Goal: Answer question/provide support: Share knowledge or assist other users

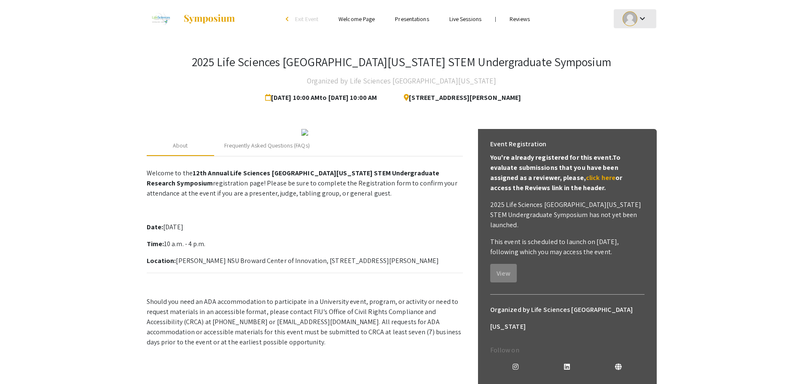
click at [642, 20] on mat-icon "keyboard_arrow_down" at bounding box center [642, 18] width 10 height 10
click at [628, 62] on button "My Submissions" at bounding box center [640, 62] width 52 height 20
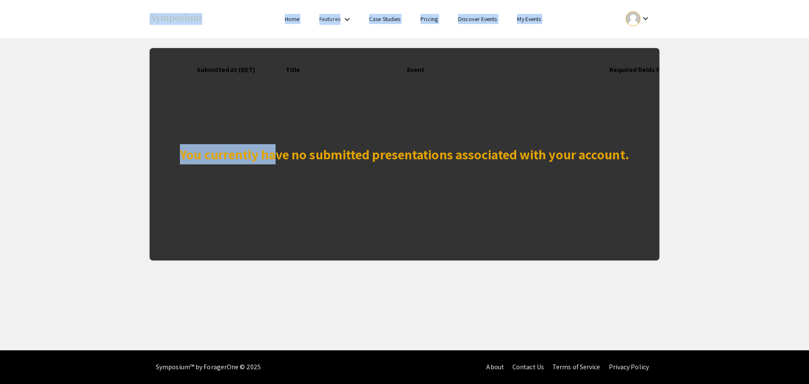
drag, startPoint x: 136, startPoint y: 40, endPoint x: 271, endPoint y: 74, distance: 139.0
click at [271, 74] on app-my-submissions "You currently have no submitted presentations associated with your account. Sub…" at bounding box center [404, 149] width 809 height 223
click at [102, 73] on app-my-submissions "You currently have no submitted presentations associated with your account. Sub…" at bounding box center [404, 149] width 809 height 223
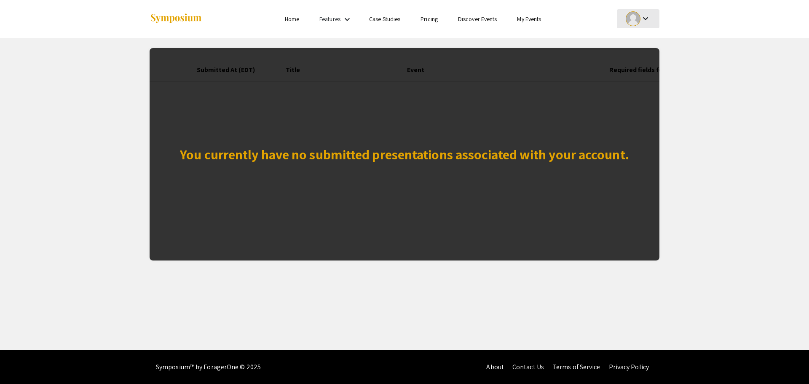
click at [644, 16] on mat-icon "keyboard_arrow_down" at bounding box center [646, 18] width 10 height 10
click at [344, 19] on div at bounding box center [404, 192] width 809 height 384
click at [344, 19] on mat-icon "keyboard_arrow_down" at bounding box center [347, 19] width 10 height 10
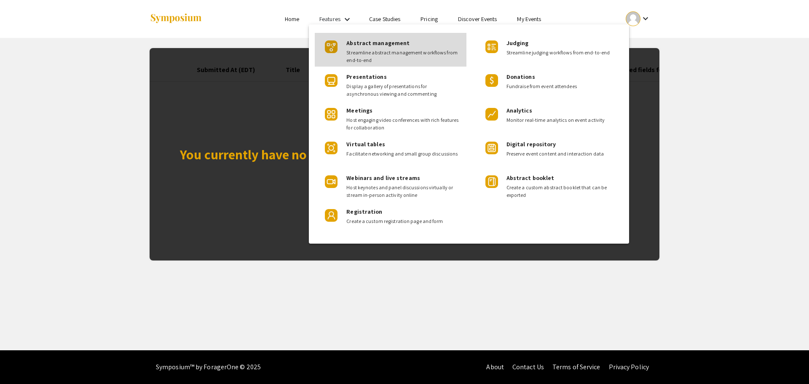
click at [378, 38] on div "Abstract management Streamline abstract management workflows from end-to-end" at bounding box center [402, 48] width 113 height 31
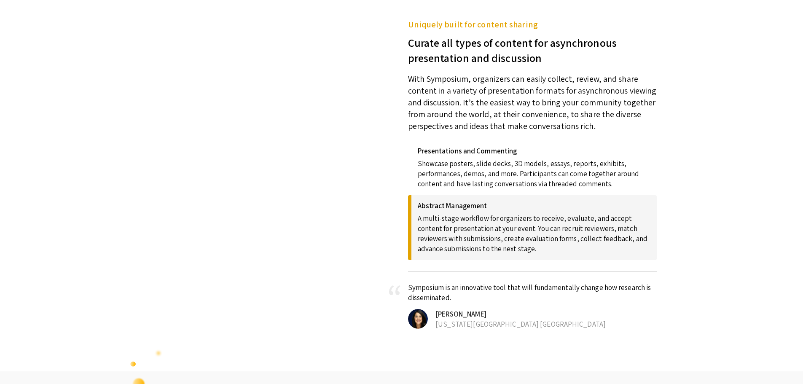
scroll to position [342, 0]
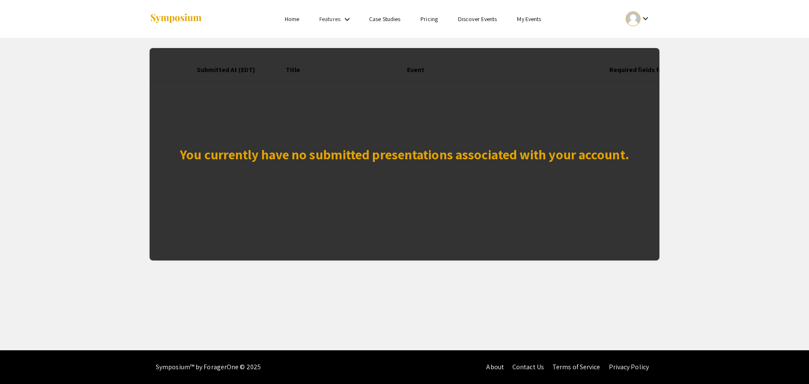
click at [287, 21] on link "Home" at bounding box center [292, 19] width 14 height 8
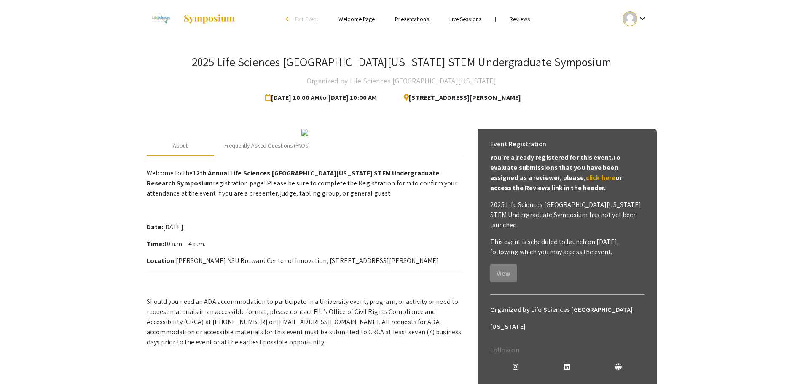
click at [521, 25] on ul "keyboard_arrow_down" at bounding box center [572, 19] width 168 height 38
click at [518, 21] on link "Reviews" at bounding box center [520, 19] width 20 height 8
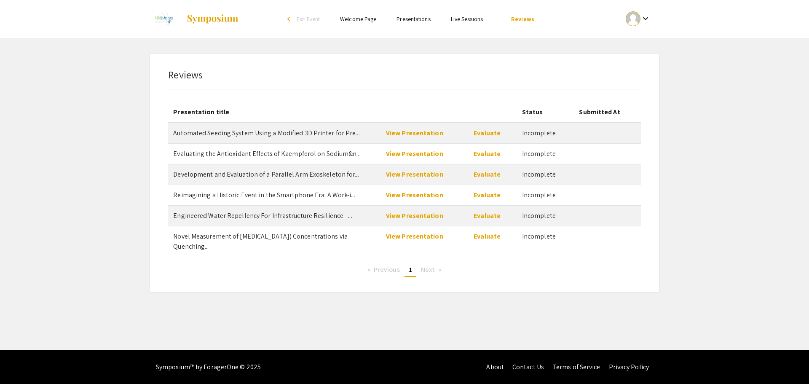
click at [488, 133] on link "Evaluate" at bounding box center [487, 133] width 27 height 9
click at [403, 133] on link "View Presentation" at bounding box center [414, 133] width 57 height 9
click at [481, 134] on link "Evaluate" at bounding box center [487, 133] width 27 height 9
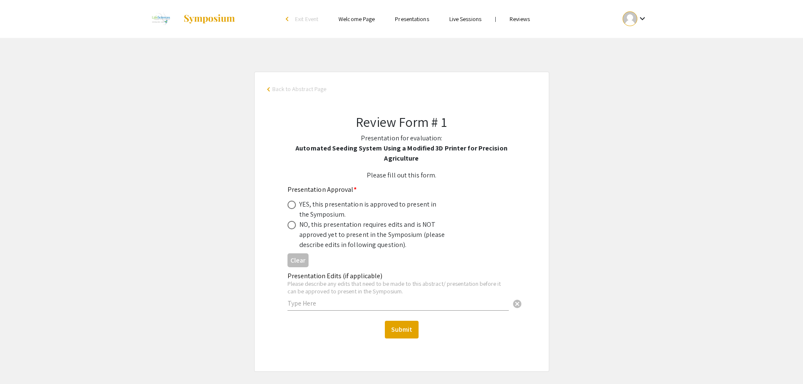
click at [291, 205] on span at bounding box center [291, 205] width 0 height 0
click at [292, 205] on input "radio" at bounding box center [291, 205] width 8 height 8
radio input "true"
click at [408, 330] on button "Submit" at bounding box center [402, 330] width 34 height 18
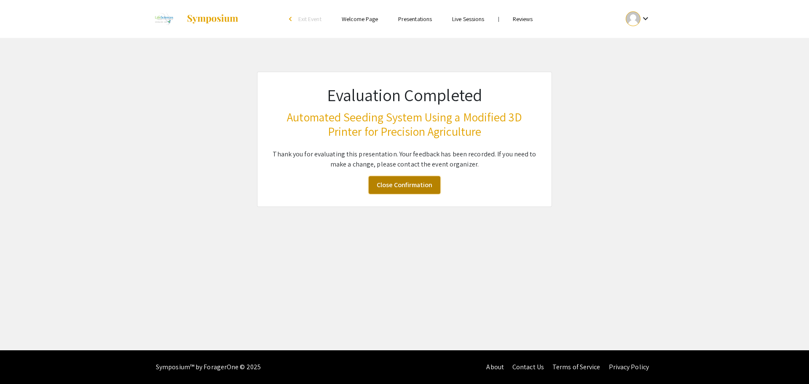
click at [395, 192] on link "Close Confirmation" at bounding box center [405, 185] width 72 height 18
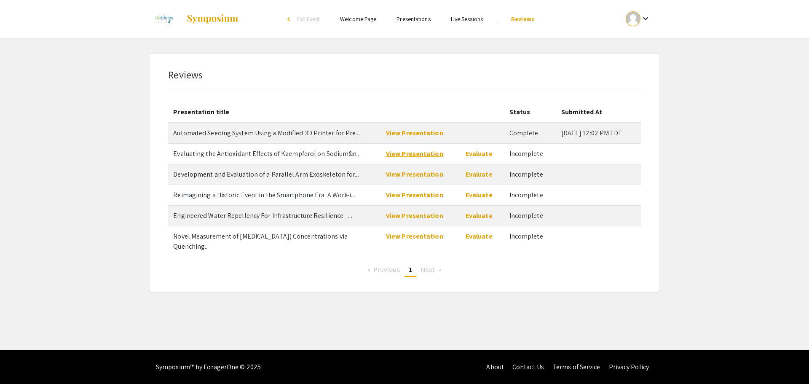
click at [433, 152] on link "View Presentation" at bounding box center [414, 153] width 57 height 9
click at [473, 156] on link "Evaluate" at bounding box center [479, 153] width 27 height 9
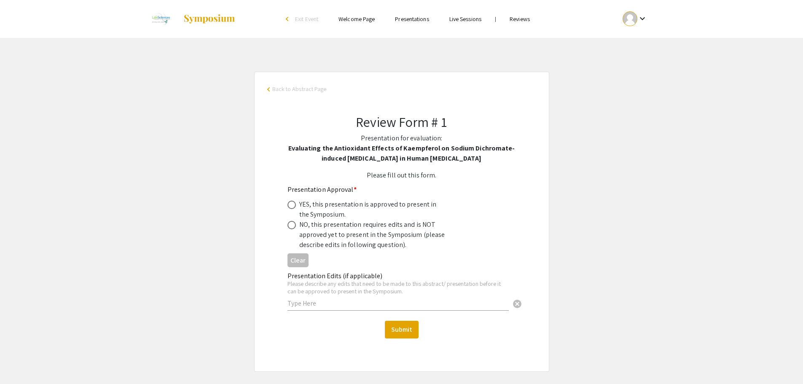
click at [293, 202] on span at bounding box center [291, 205] width 8 height 8
click at [293, 202] on input "radio" at bounding box center [291, 205] width 8 height 8
radio input "true"
click at [403, 332] on button "Submit" at bounding box center [402, 330] width 34 height 18
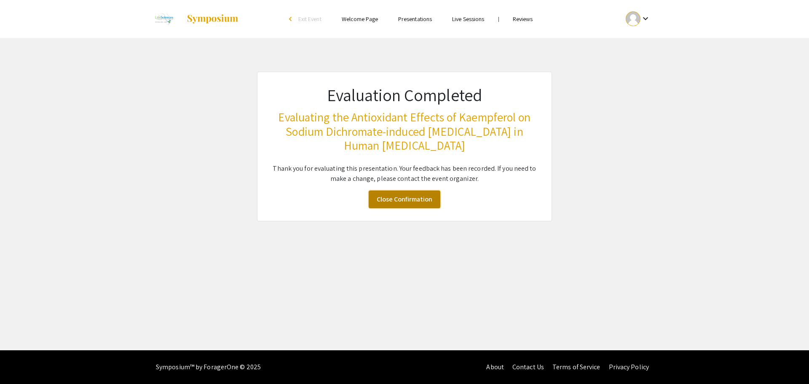
click at [410, 204] on link "Close Confirmation" at bounding box center [405, 200] width 72 height 18
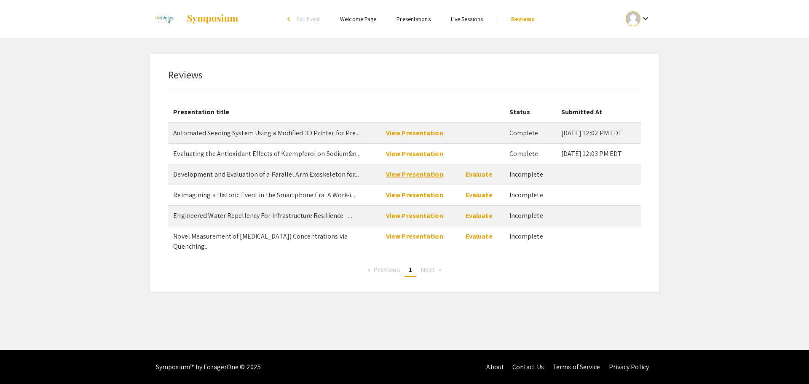
click at [425, 177] on link "View Presentation" at bounding box center [414, 174] width 57 height 9
click at [479, 176] on link "Evaluate" at bounding box center [479, 174] width 27 height 9
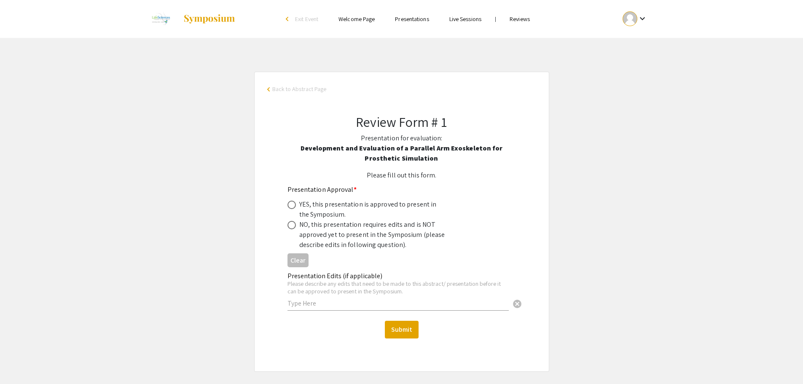
click at [311, 208] on div "YES, this presentation is approved to present in the Symposium." at bounding box center [373, 209] width 148 height 20
click at [297, 204] on label at bounding box center [293, 205] width 12 height 8
click at [296, 204] on input "radio" at bounding box center [291, 205] width 8 height 8
radio input "true"
click at [415, 333] on button "Submit" at bounding box center [402, 330] width 34 height 18
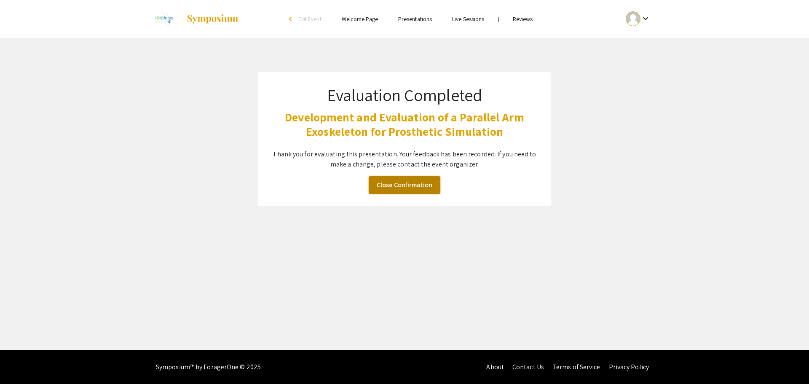
click at [398, 188] on link "Close Confirmation" at bounding box center [405, 185] width 72 height 18
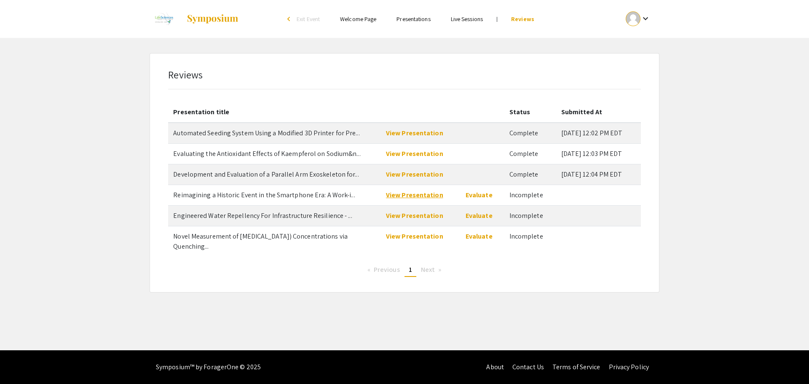
click at [417, 193] on link "View Presentation" at bounding box center [414, 195] width 57 height 9
click at [470, 197] on link "Evaluate" at bounding box center [479, 195] width 27 height 9
click at [408, 193] on link "View Presentation" at bounding box center [414, 195] width 57 height 9
click at [427, 195] on link "View Presentation" at bounding box center [414, 195] width 57 height 9
click at [477, 196] on link "Evaluate" at bounding box center [479, 195] width 27 height 9
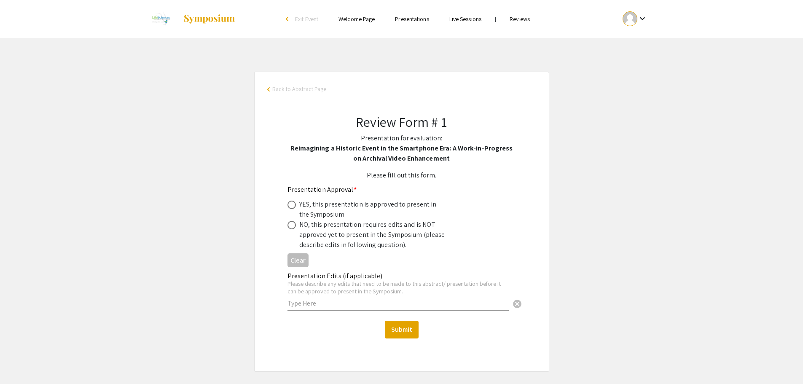
click at [291, 225] on span at bounding box center [291, 225] width 8 height 8
click at [291, 225] on input "radio" at bounding box center [291, 225] width 8 height 8
radio input "true"
click at [309, 303] on input "text" at bounding box center [397, 303] width 221 height 9
paste input "At this point the conclusions found are a bit unclear. You state what you are d…"
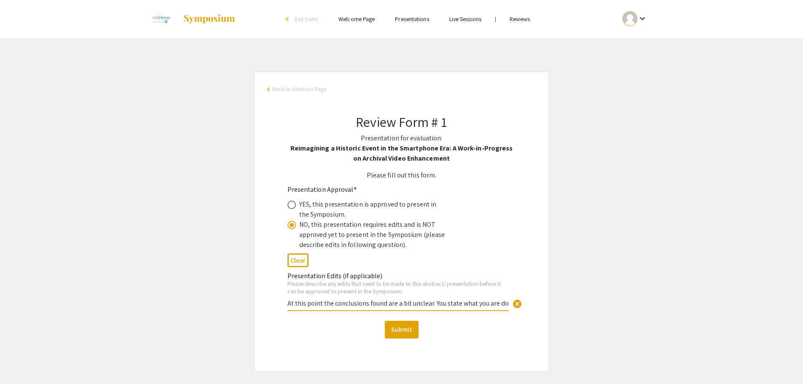
drag, startPoint x: 349, startPoint y: 303, endPoint x: 198, endPoint y: 285, distance: 152.4
click at [198, 285] on app-abstract-form-submission "arrow_back_ios Back to Abstract Page Review Form # 1 Presentation for evaluatio…" at bounding box center [401, 222] width 803 height 300
type input "At this point the conclusions found are a bit unclear. You state what you are d…"
click at [396, 330] on button "Submit" at bounding box center [402, 330] width 34 height 18
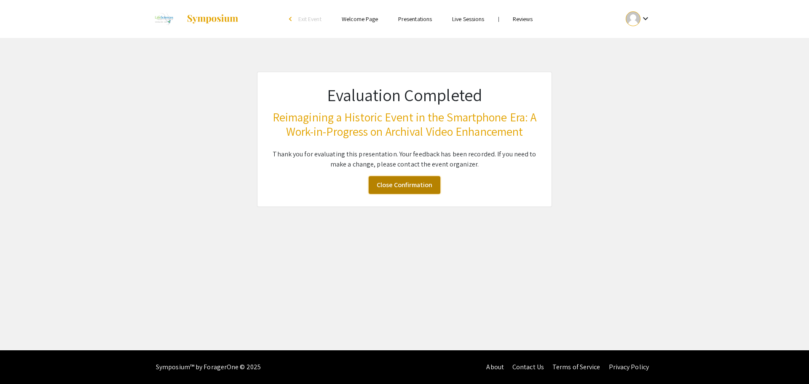
click at [392, 194] on link "Close Confirmation" at bounding box center [405, 185] width 72 height 18
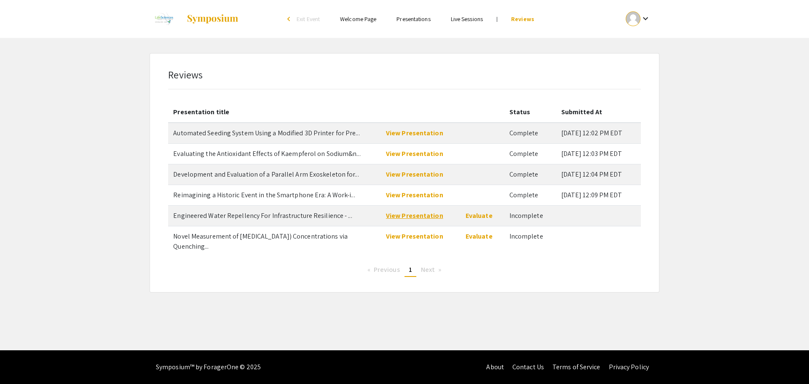
click at [400, 218] on link "View Presentation" at bounding box center [414, 215] width 57 height 9
click at [414, 235] on link "View Presentation" at bounding box center [414, 236] width 57 height 9
click at [475, 236] on link "Evaluate" at bounding box center [479, 236] width 27 height 9
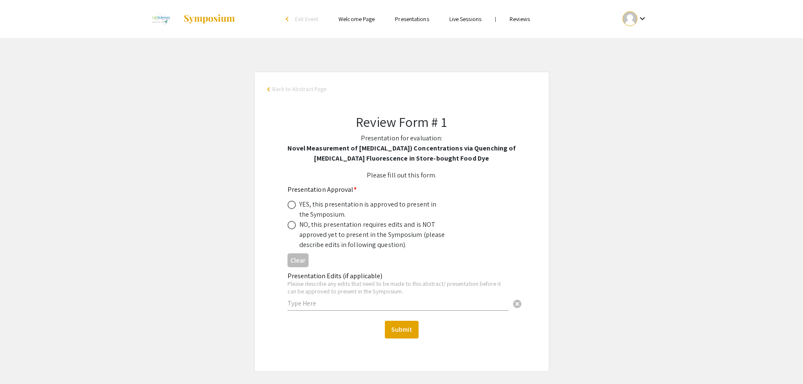
click at [317, 211] on div "YES, this presentation is approved to present in the Symposium." at bounding box center [373, 209] width 148 height 20
click at [290, 204] on span at bounding box center [291, 205] width 8 height 8
click at [290, 204] on input "radio" at bounding box center [291, 205] width 8 height 8
radio input "true"
click at [397, 333] on button "Submit" at bounding box center [402, 330] width 34 height 18
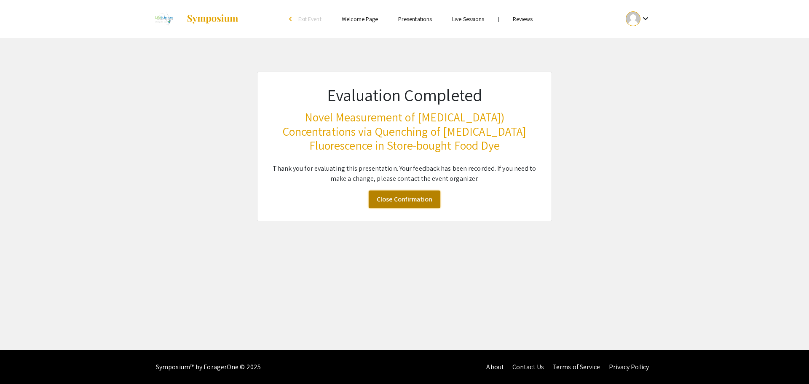
click at [422, 204] on link "Close Confirmation" at bounding box center [405, 200] width 72 height 18
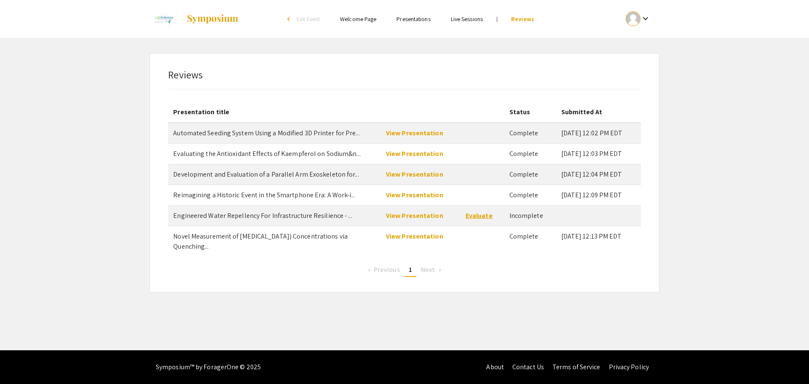
click at [479, 217] on link "Evaluate" at bounding box center [479, 215] width 27 height 9
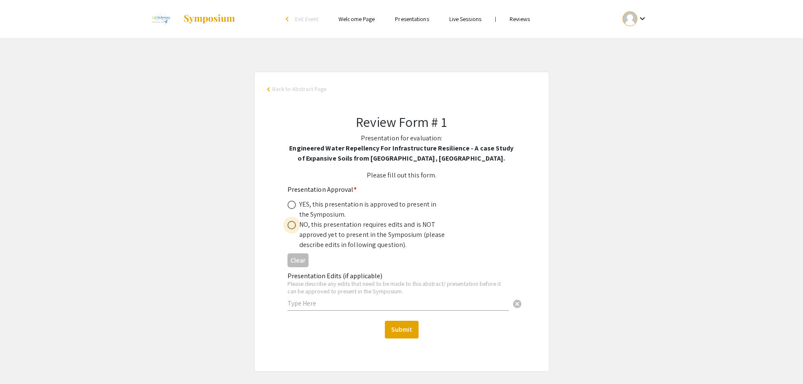
click at [295, 226] on span at bounding box center [291, 225] width 8 height 8
click at [295, 226] on input "radio" at bounding box center [291, 225] width 8 height 8
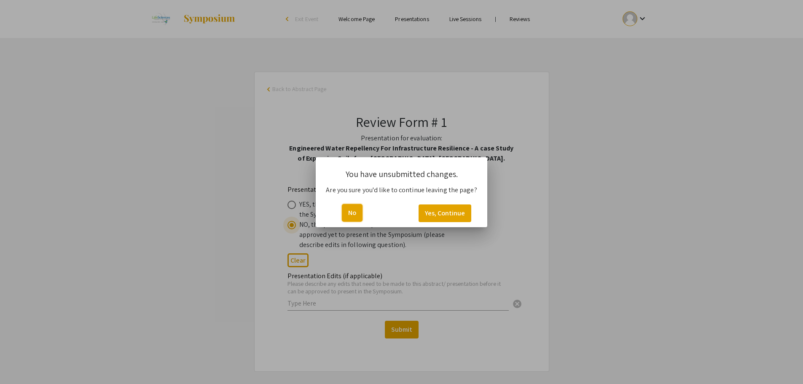
click at [360, 219] on button "No" at bounding box center [352, 213] width 21 height 18
click at [357, 213] on button "No" at bounding box center [352, 213] width 21 height 18
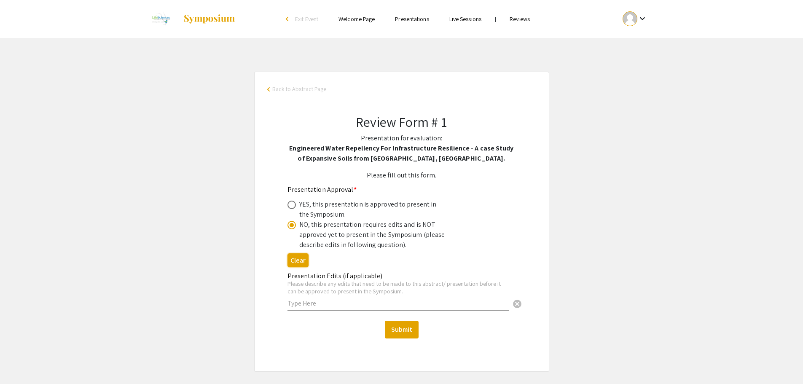
click at [295, 260] on button "Clear" at bounding box center [297, 260] width 21 height 14
radio input "false"
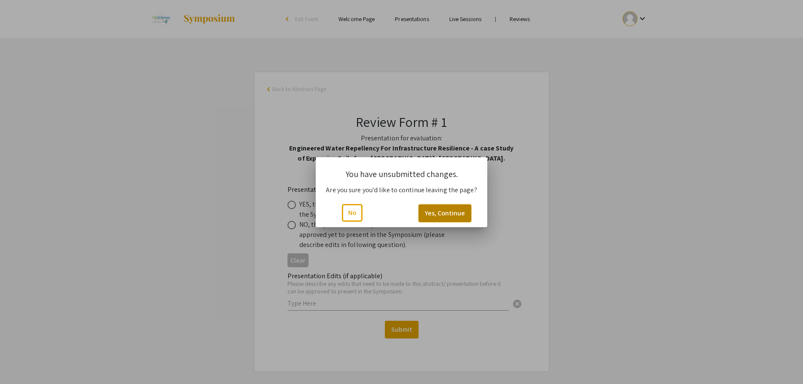
click at [436, 213] on button "Yes, Continue" at bounding box center [445, 213] width 53 height 18
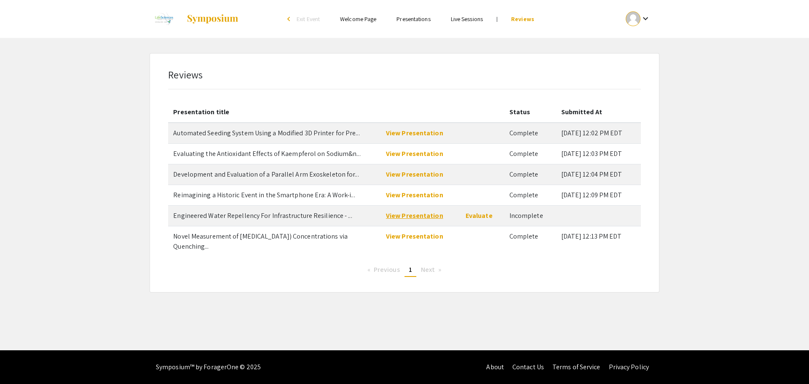
click at [415, 217] on link "View Presentation" at bounding box center [414, 215] width 57 height 9
click at [479, 216] on link "Evaluate" at bounding box center [479, 215] width 27 height 9
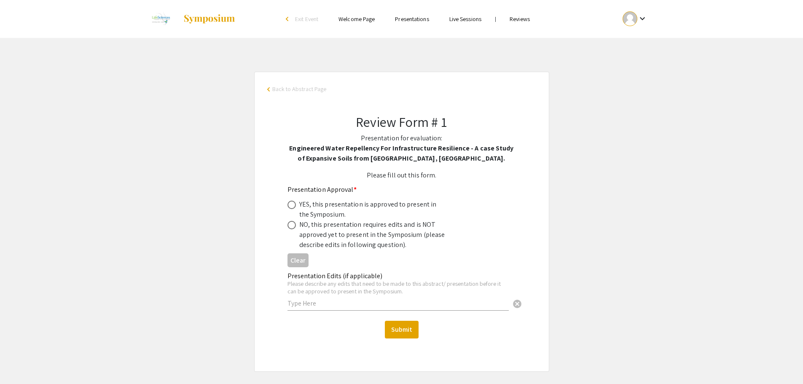
click at [293, 199] on div "Presentation Approval * YES, this presentation is approved to present in the Sy…" at bounding box center [394, 217] width 215 height 65
click at [293, 203] on span at bounding box center [291, 205] width 8 height 8
click at [293, 203] on input "radio" at bounding box center [291, 205] width 8 height 8
radio input "true"
click at [396, 329] on button "Submit" at bounding box center [402, 330] width 34 height 18
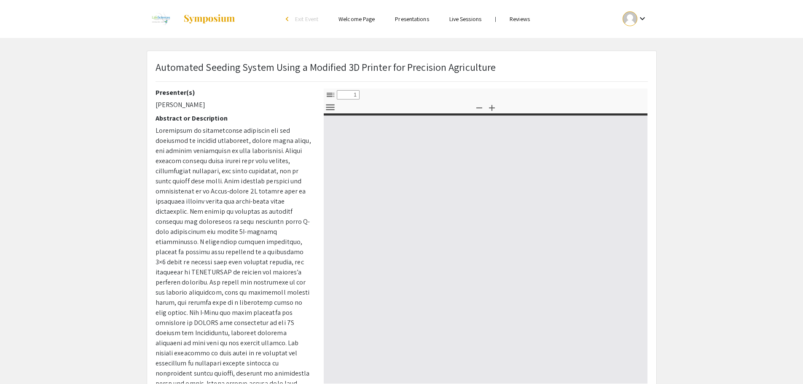
select select "custom"
type input "0"
select select "custom"
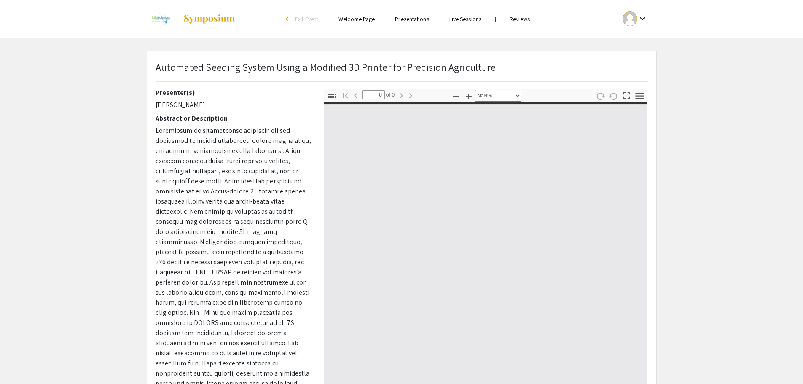
type input "1"
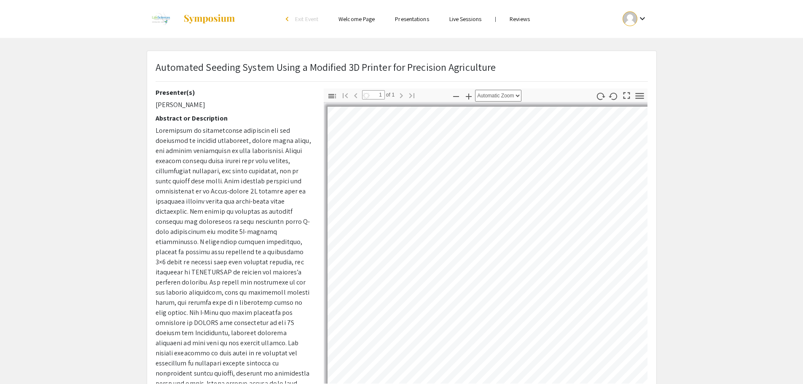
select select "auto"
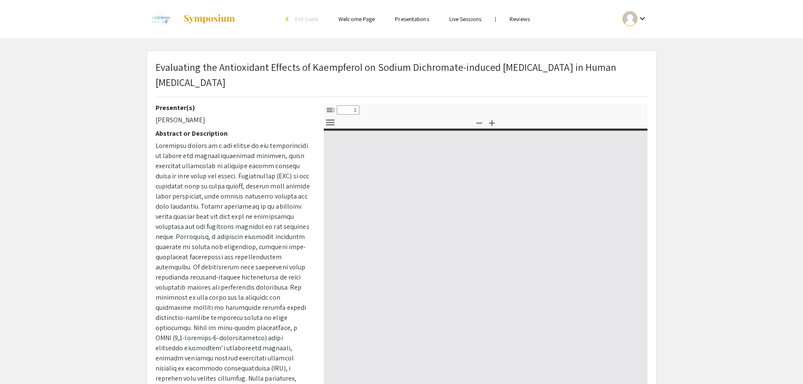
select select "custom"
type input "0"
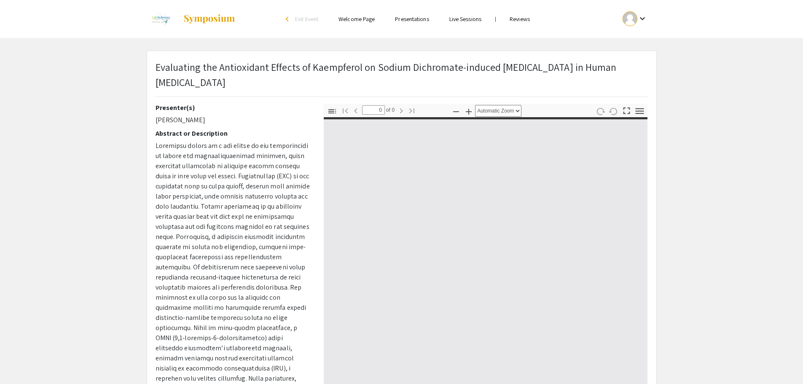
select select "custom"
type input "1"
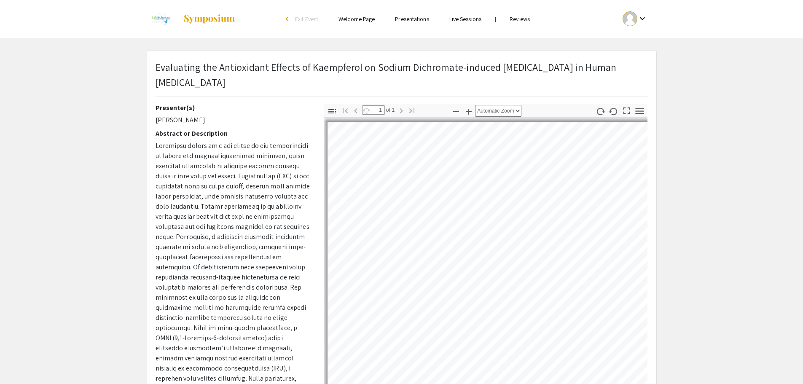
select select "auto"
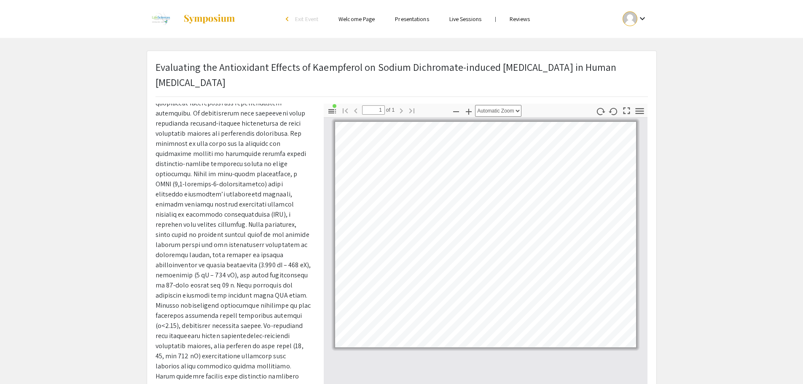
scroll to position [210, 0]
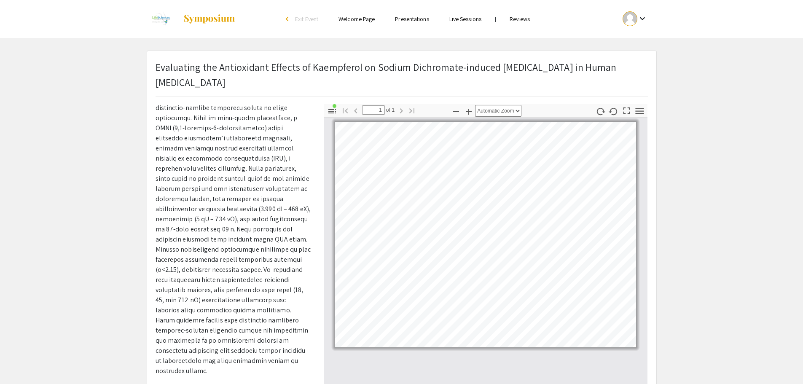
click at [802, 187] on app-presentation "Evaluating the Antioxidant Effects of Kaempferol on Sodium Dichromate-induced O…" at bounding box center [401, 271] width 803 height 441
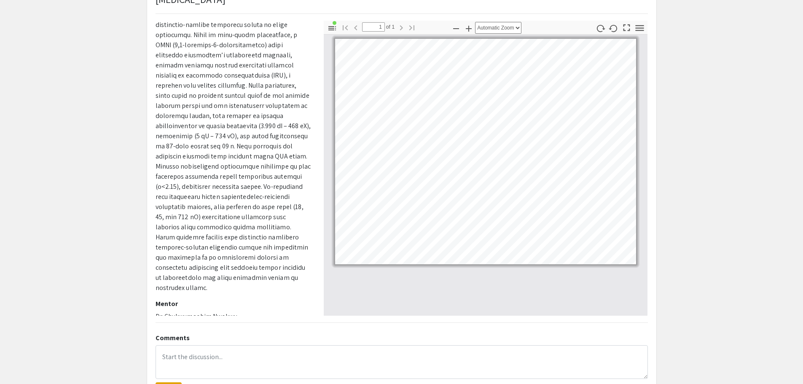
scroll to position [0, 0]
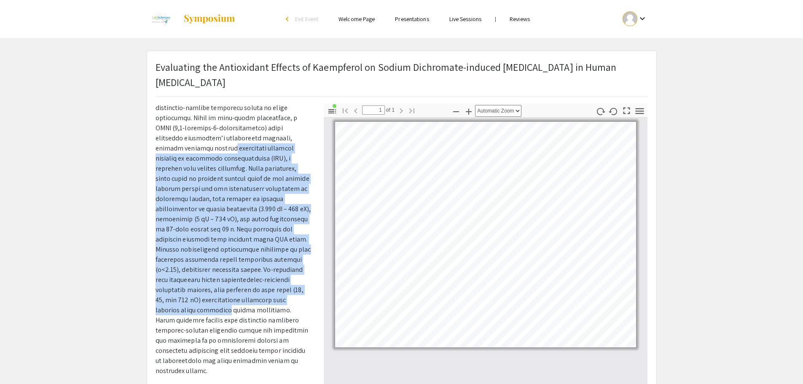
drag, startPoint x: 307, startPoint y: 295, endPoint x: 314, endPoint y: 140, distance: 156.1
click at [314, 140] on div "Presenter(s) Kent Nayga Abstract or Description Mentor Dr. Chukwumaobim Nwokwu" at bounding box center [233, 251] width 168 height 295
click at [275, 195] on p at bounding box center [234, 153] width 156 height 445
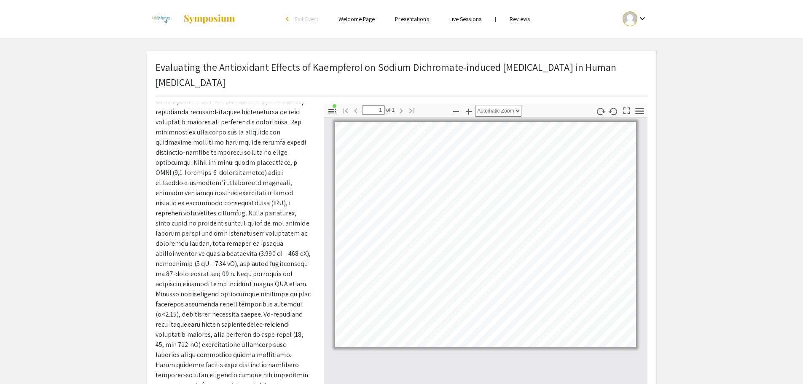
scroll to position [210, 0]
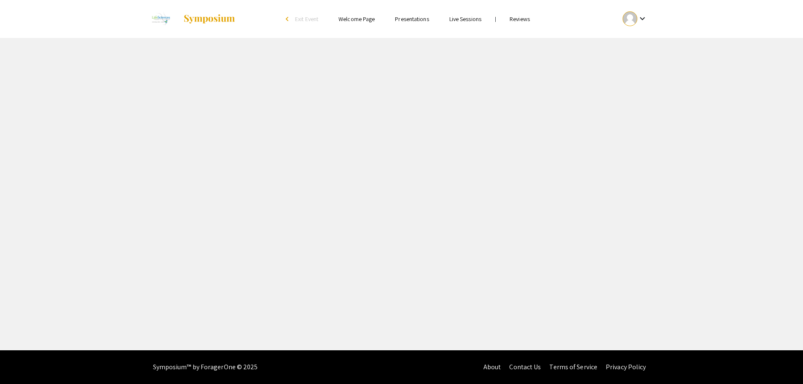
select select "custom"
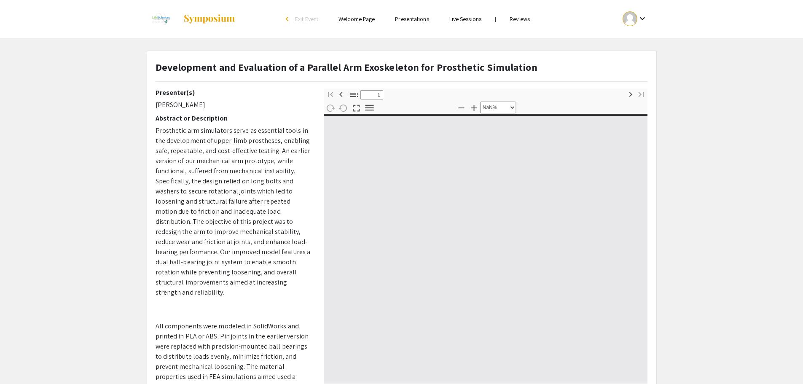
type input "0"
select select "custom"
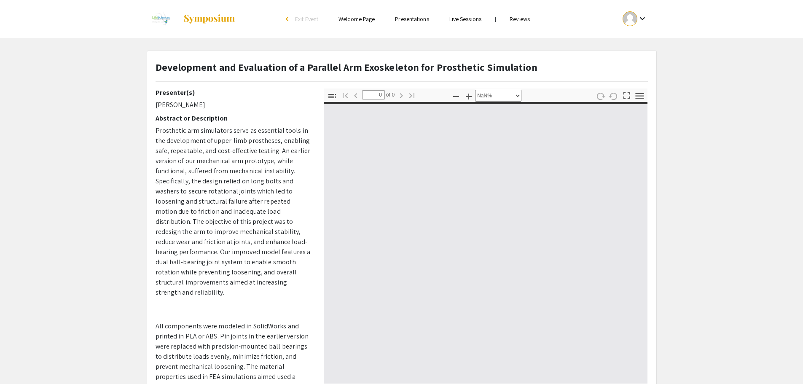
type input "1"
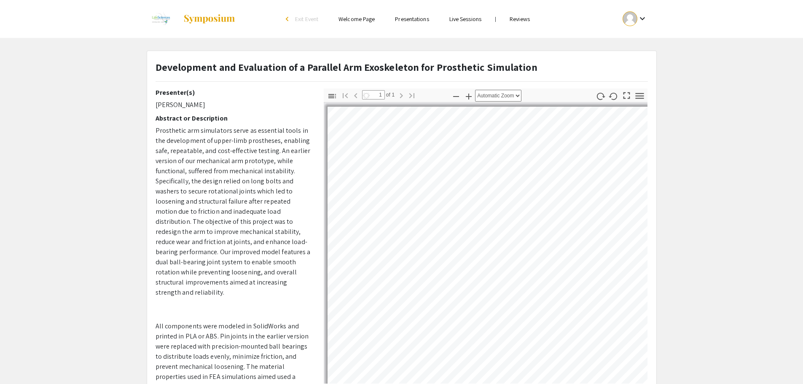
select select "auto"
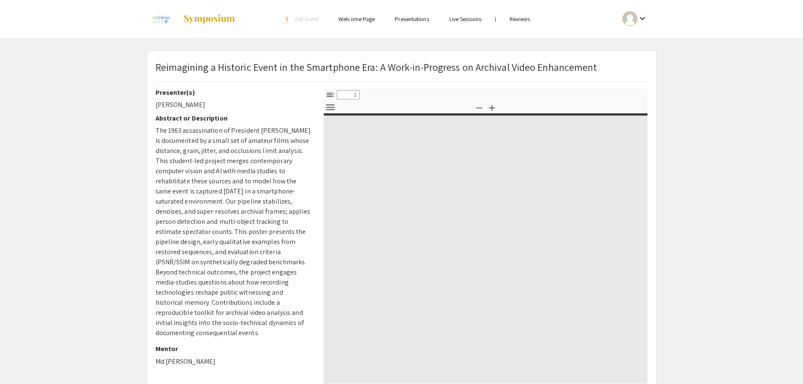
select select "custom"
type input "0"
select select "custom"
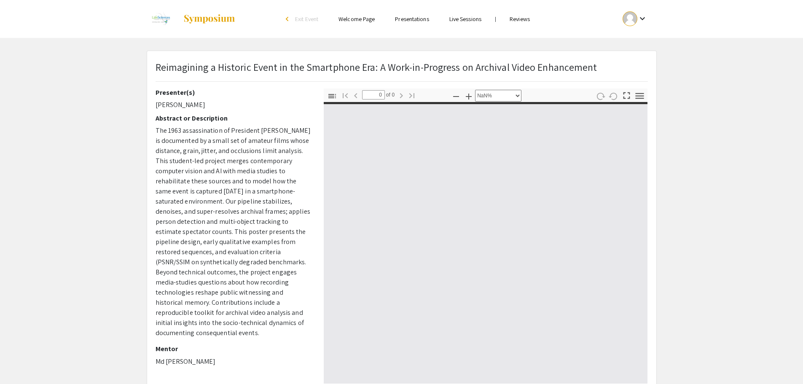
type input "1"
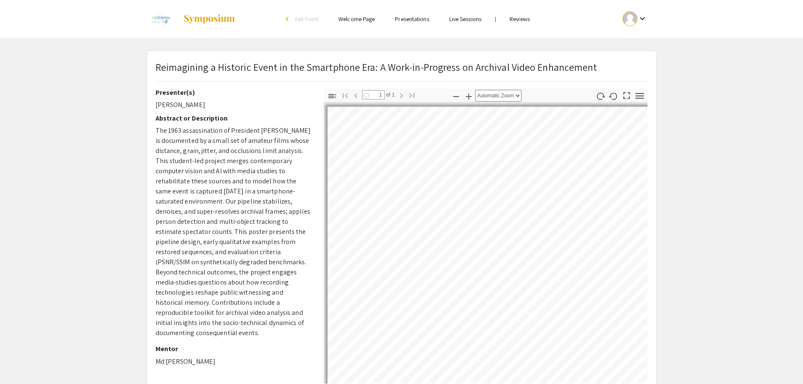
select select "auto"
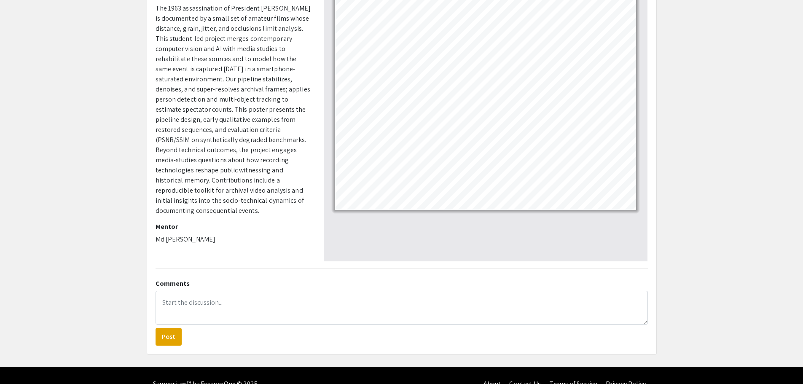
scroll to position [139, 0]
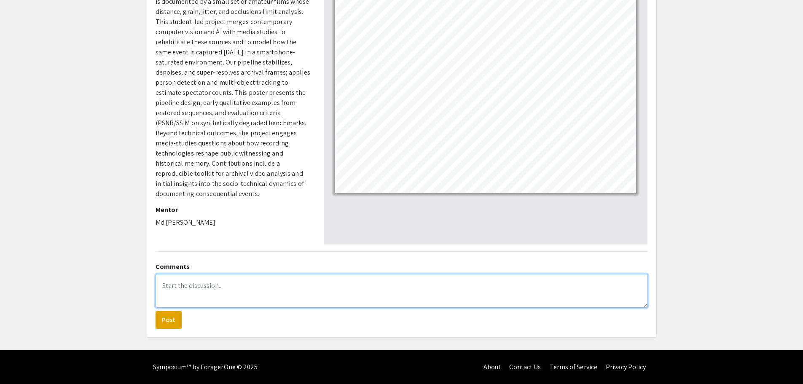
click at [242, 287] on textarea at bounding box center [402, 291] width 492 height 34
type textarea "W"
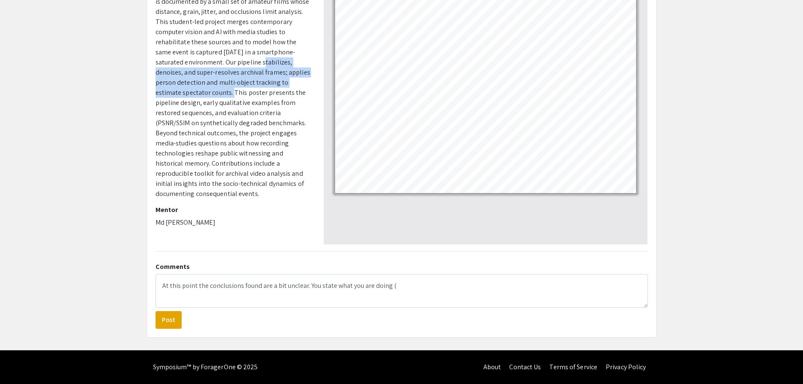
drag, startPoint x: 231, startPoint y: 61, endPoint x: 203, endPoint y: 94, distance: 43.7
click at [203, 94] on p "The 1963 assassination of President John F. Kennedy is documented by a small se…" at bounding box center [234, 93] width 156 height 212
copy p "stabilizes, denoises, and super-resolves archival frames; applies person detect…"
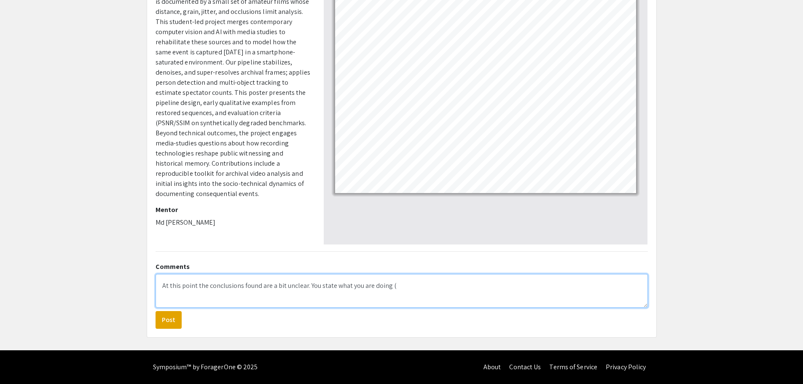
click at [408, 290] on textarea "At this point the conclusions found are a bit unclear. You state what you are d…" at bounding box center [402, 291] width 492 height 34
paste textarea "stabilizes, denoises, and super-resolves archival frames; applies person detect…"
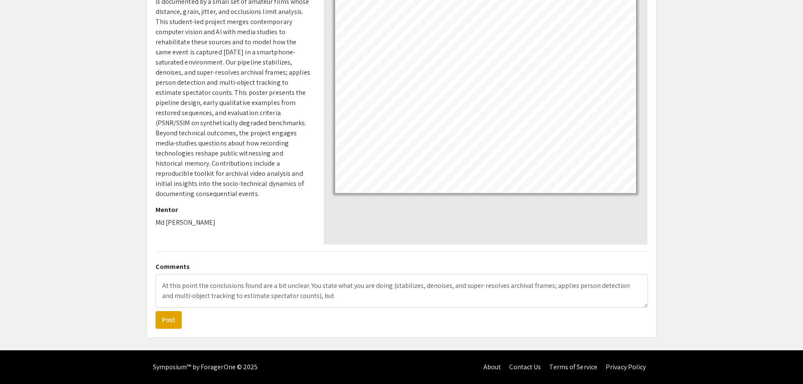
drag, startPoint x: 263, startPoint y: 122, endPoint x: 274, endPoint y: 190, distance: 68.9
click at [274, 190] on p "The 1963 assassination of President [PERSON_NAME] is documented by a small set …" at bounding box center [234, 93] width 156 height 212
copy p "eyond technical outcomes, the project engages media-studies questions about how…"
click at [304, 299] on textarea "At this point the conclusions found are a bit unclear. You state what you are d…" at bounding box center [402, 291] width 492 height 34
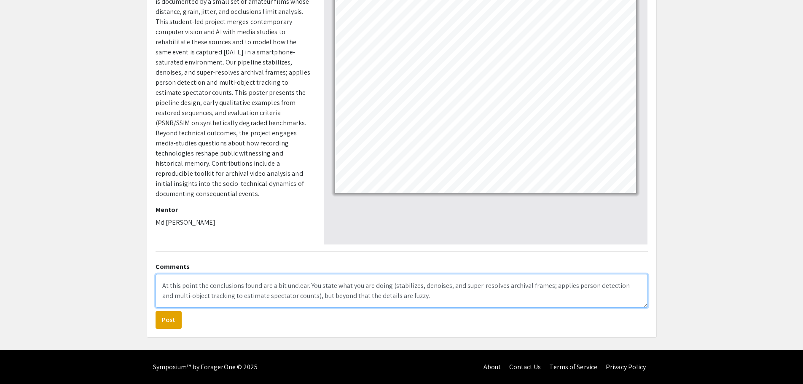
paste textarea "eyond technical outcomes, the project engages media-studies questions about how…"
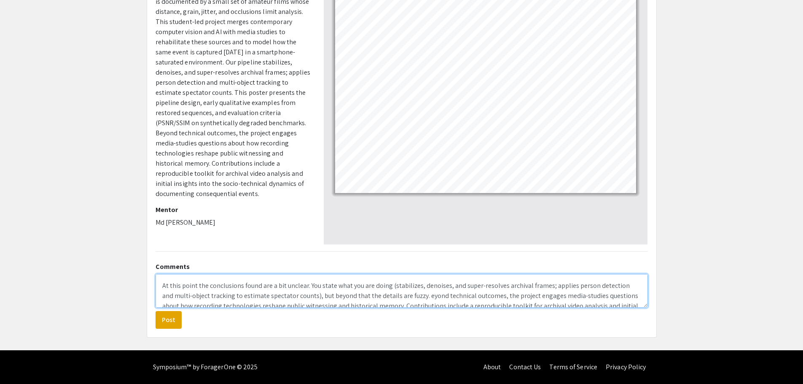
scroll to position [13, 0]
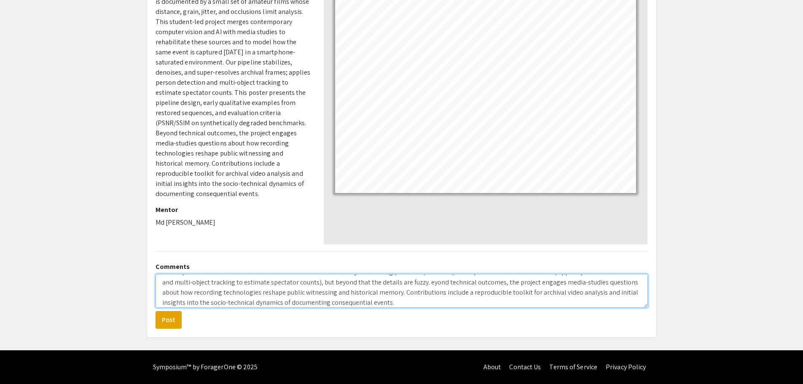
click at [409, 282] on textarea "At this point the conclusions found are a bit unclear. You state what you are d…" at bounding box center [402, 291] width 492 height 34
click at [362, 291] on textarea "At this point the conclusions found are a bit unclear. You state what you are d…" at bounding box center [402, 291] width 492 height 34
click at [473, 293] on textarea "At this point the conclusions found are a bit unclear. You state what you are d…" at bounding box center [402, 291] width 492 height 34
click at [264, 301] on textarea "At this point the conclusions found are a bit unclear. You state what you are d…" at bounding box center [402, 291] width 492 height 34
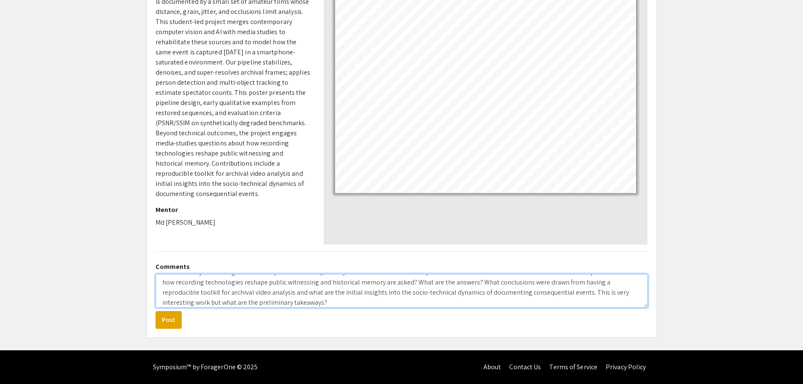
click at [198, 301] on textarea "At this point the conclusions found are a bit unclear. You state what you are d…" at bounding box center [402, 291] width 492 height 34
type textarea "At this point the conclusions found are a bit unclear. You state what you are d…"
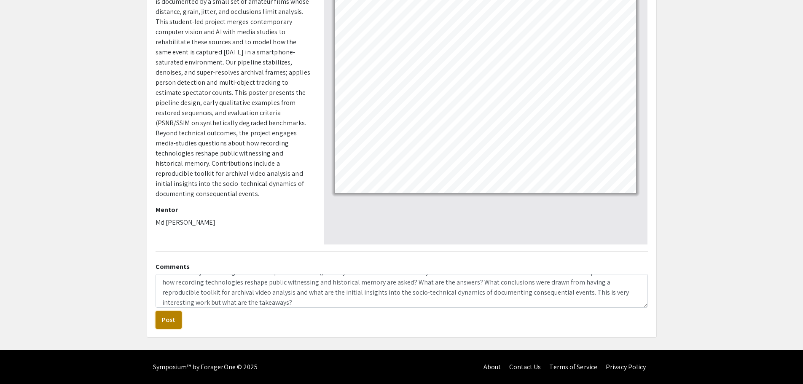
click at [166, 317] on button "Post" at bounding box center [169, 320] width 26 height 18
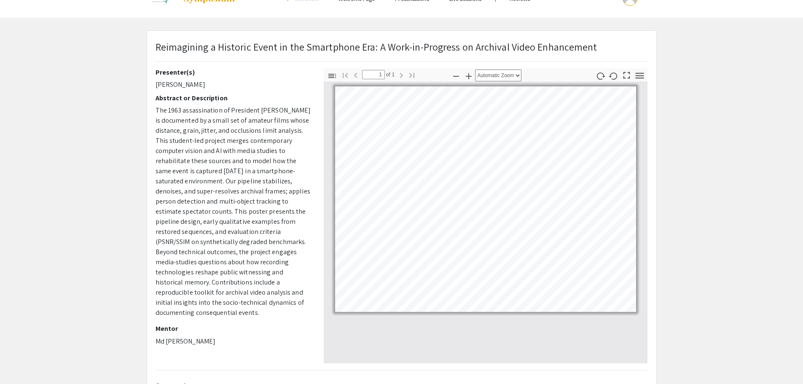
scroll to position [0, 0]
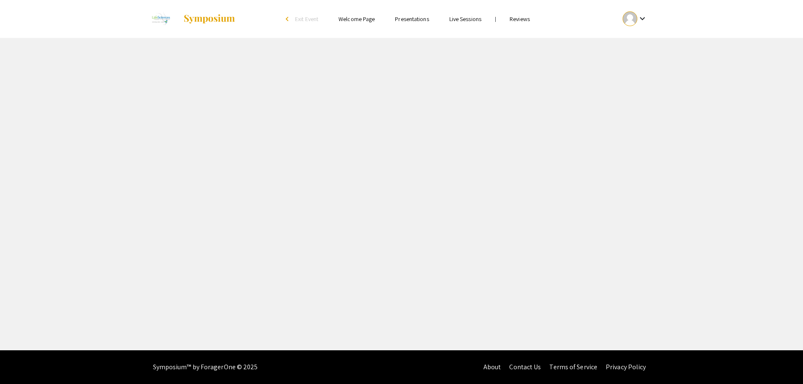
select select "custom"
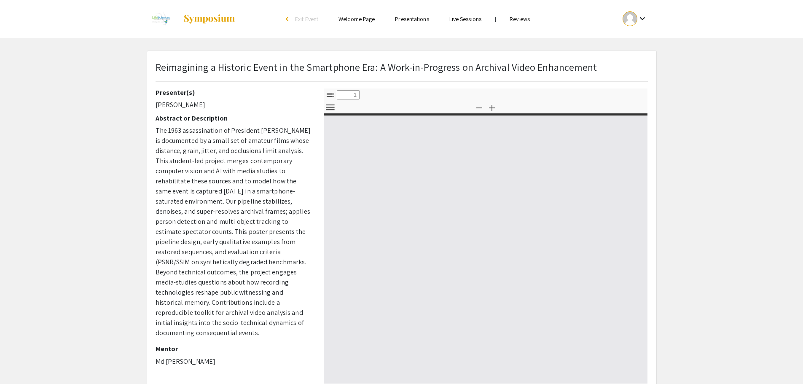
type input "0"
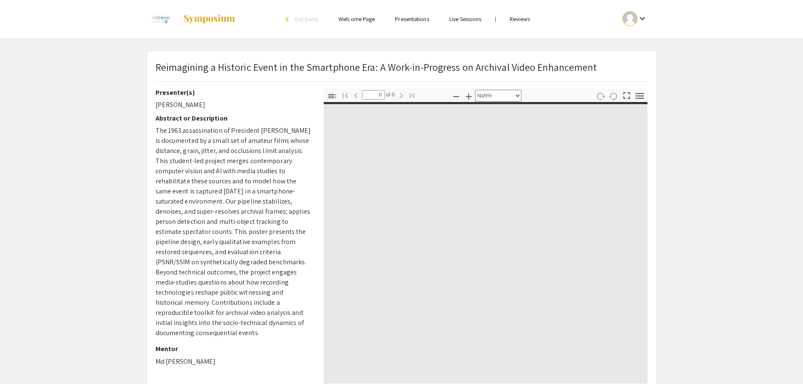
select select "auto"
type input "1"
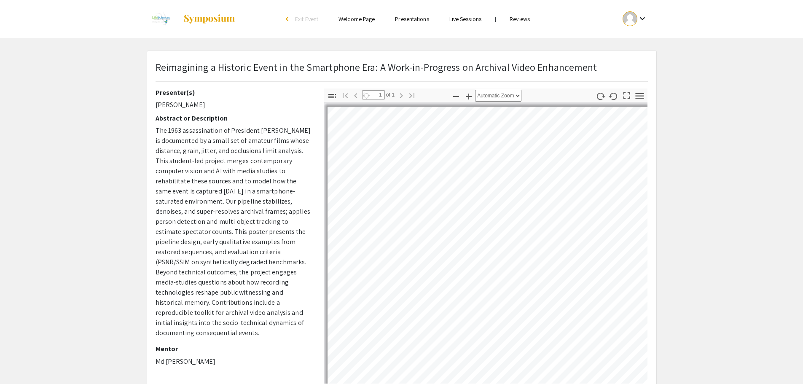
select select "auto"
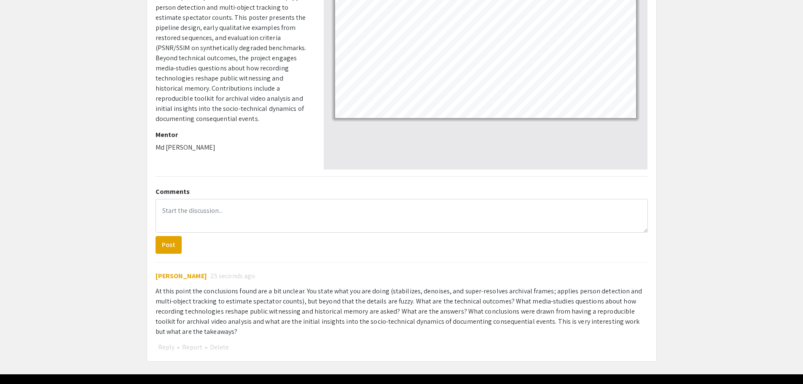
scroll to position [238, 0]
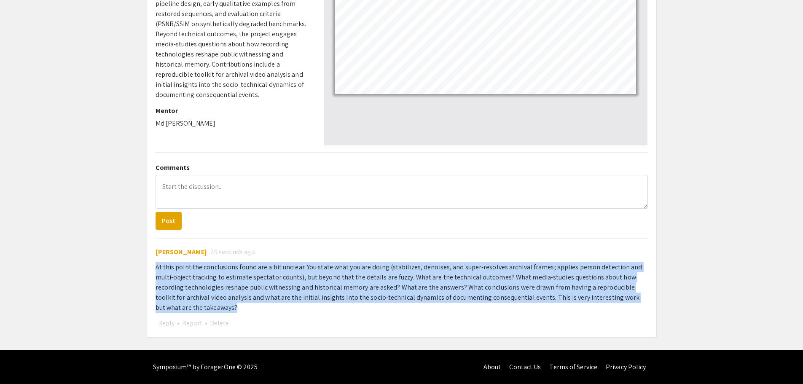
drag, startPoint x: 195, startPoint y: 308, endPoint x: 148, endPoint y: 269, distance: 61.1
click at [148, 269] on div "Reimagining a Historic Event in the Smartphone Era: A Work-in-Progress on Archi…" at bounding box center [401, 75] width 509 height 524
copy div "At this point the conclusions found are a bit unclear. You state what you are d…"
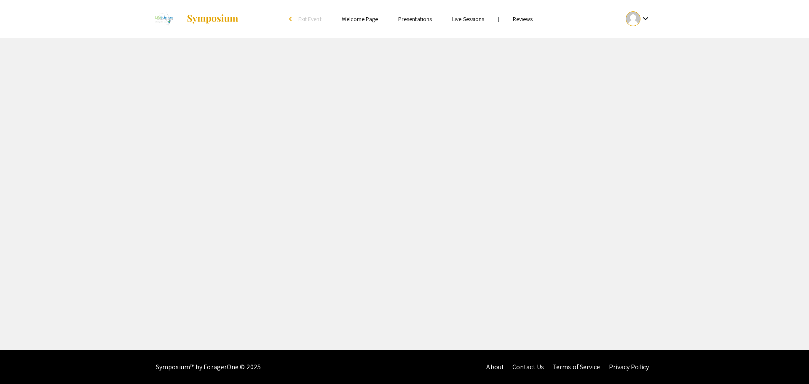
select select "custom"
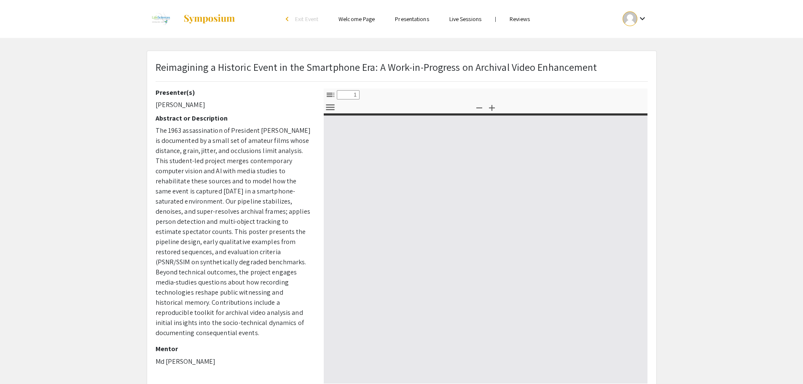
type input "0"
select select "custom"
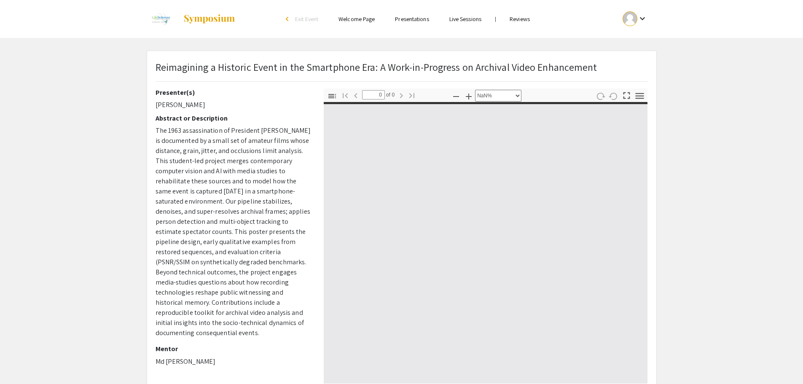
type input "1"
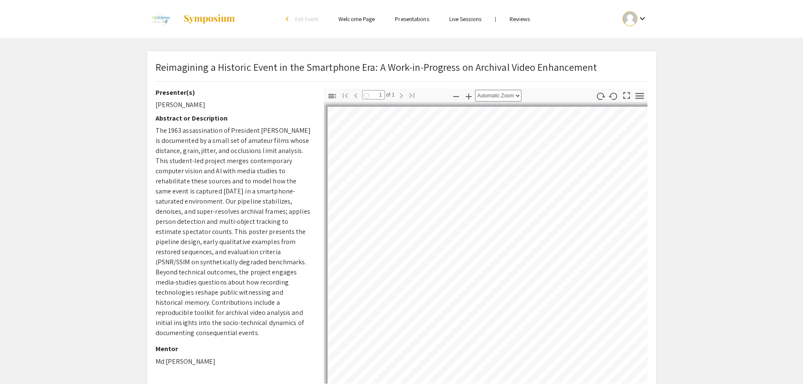
select select "auto"
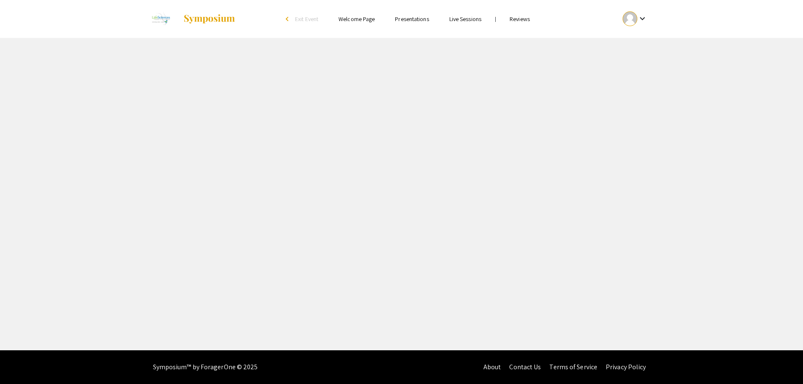
select select "custom"
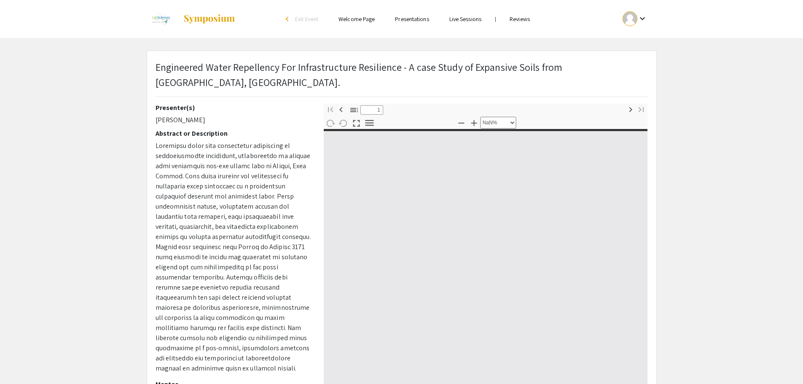
type input "0"
select select "custom"
type input "1"
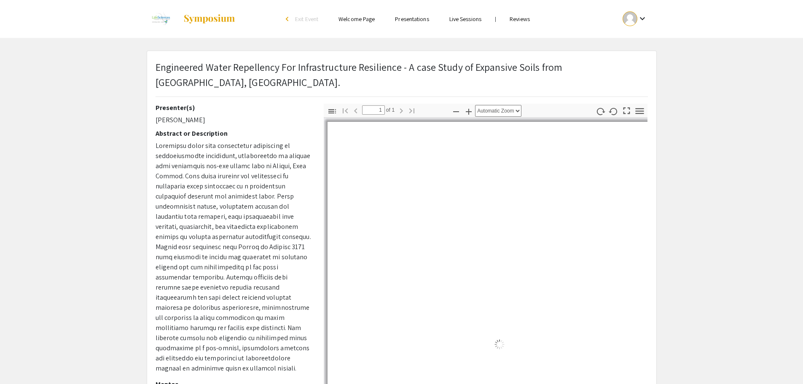
select select "auto"
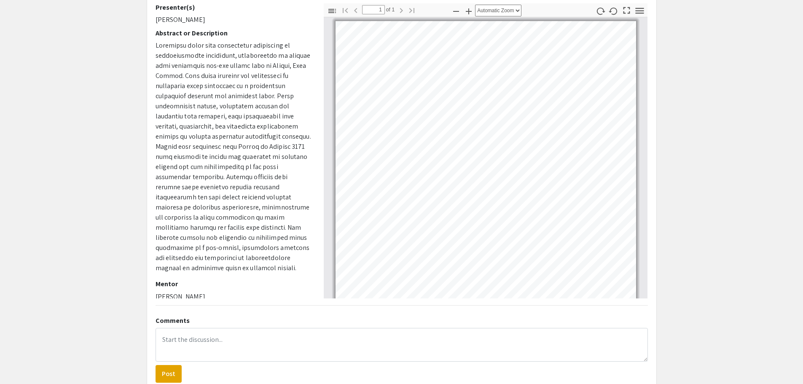
scroll to position [101, 0]
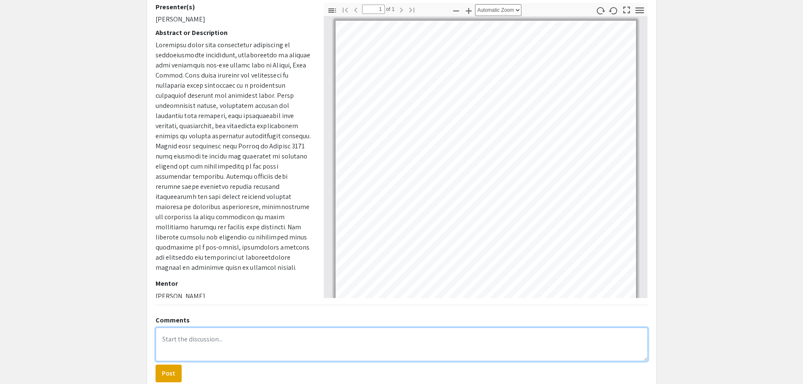
click at [182, 328] on textarea at bounding box center [402, 345] width 492 height 34
click at [165, 328] on textarea "the poster was not uploaded." at bounding box center [402, 345] width 492 height 34
click at [255, 328] on textarea "The poster was not uploaded." at bounding box center [402, 345] width 492 height 34
drag, startPoint x: 343, startPoint y: 320, endPoint x: 245, endPoint y: 318, distance: 98.2
click at [245, 328] on textarea "The poster was not uploaded. What are the implications of" at bounding box center [402, 345] width 492 height 34
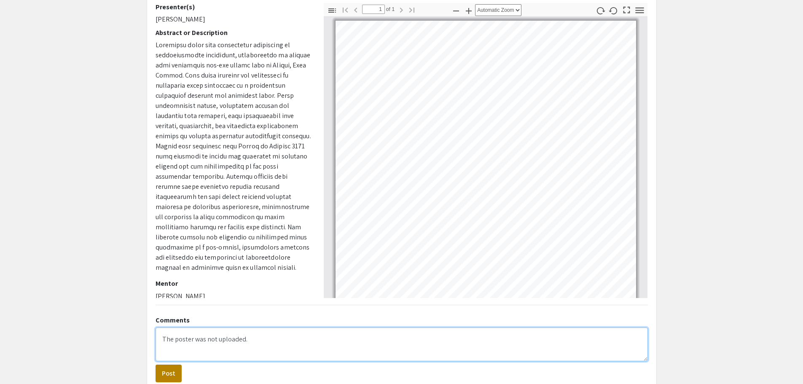
type textarea "The poster was not uploaded."
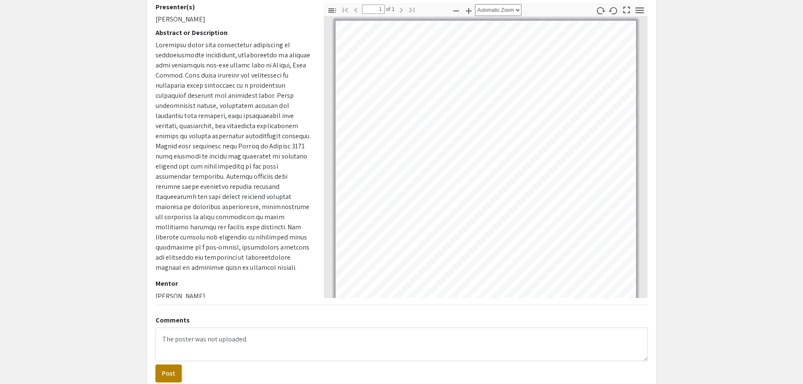
click at [172, 365] on button "Post" at bounding box center [169, 374] width 26 height 18
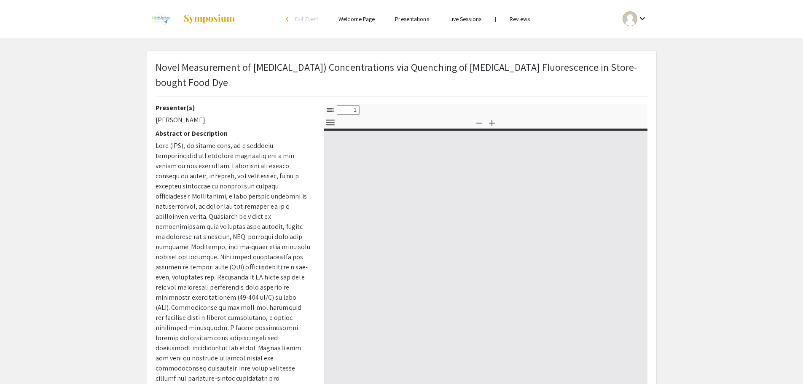
select select "custom"
type input "0"
select select "custom"
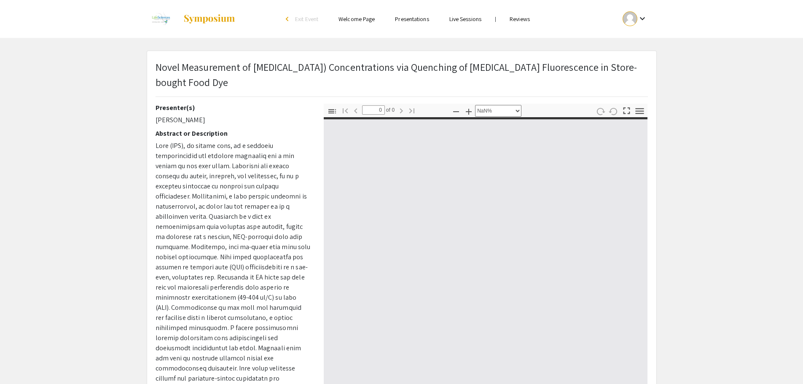
type input "1"
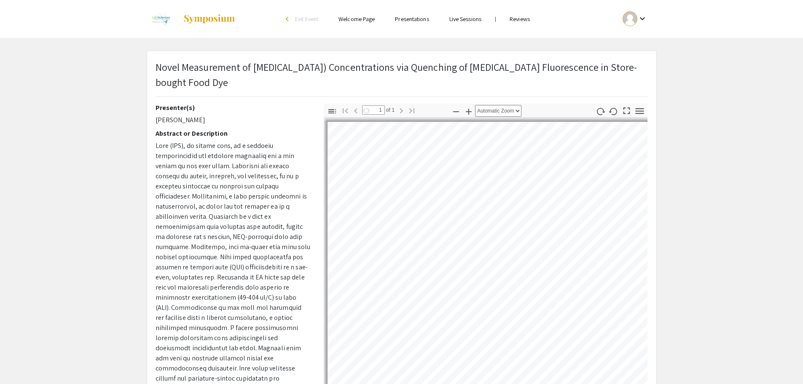
select select "auto"
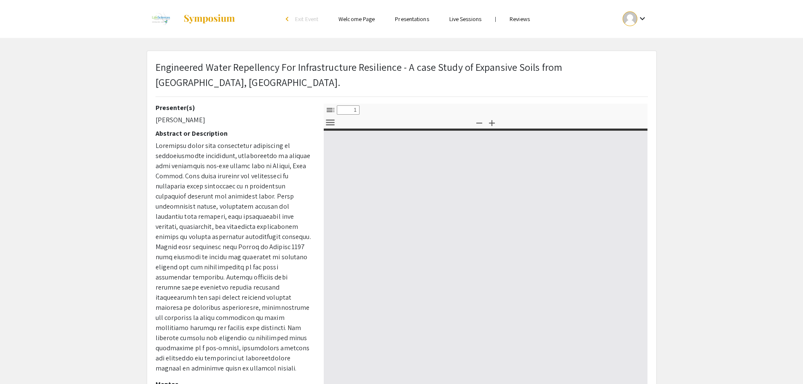
select select "custom"
type input "0"
select select "custom"
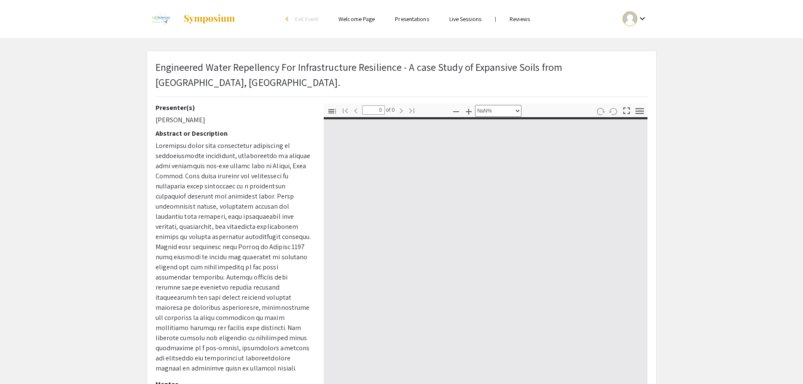
type input "1"
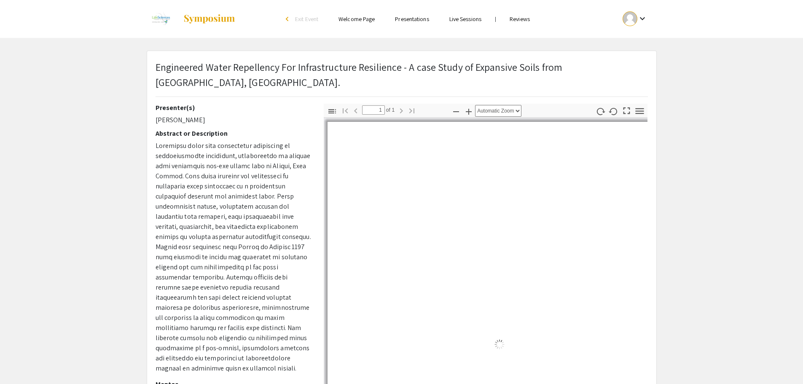
select select "auto"
